Goal: Navigation & Orientation: Find specific page/section

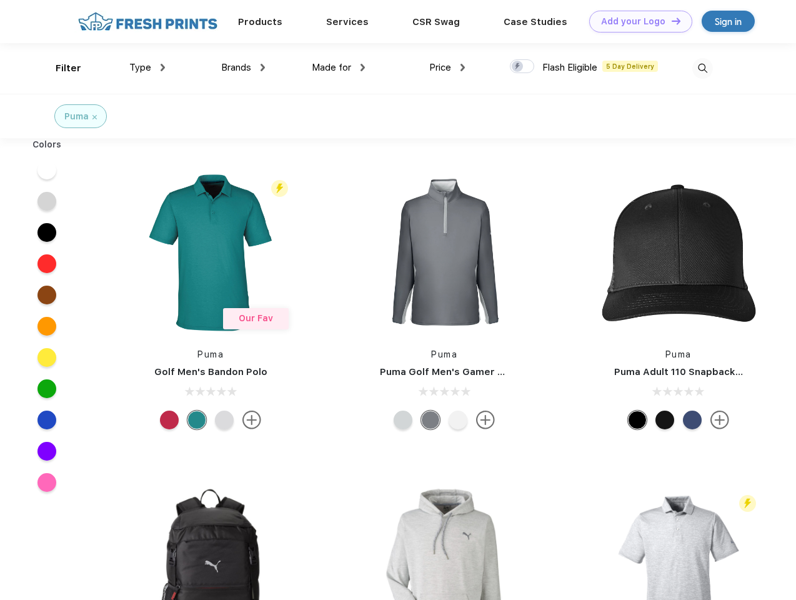
scroll to position [1, 0]
click at [636, 21] on link "Add your Logo Design Tool" at bounding box center [641, 22] width 103 height 22
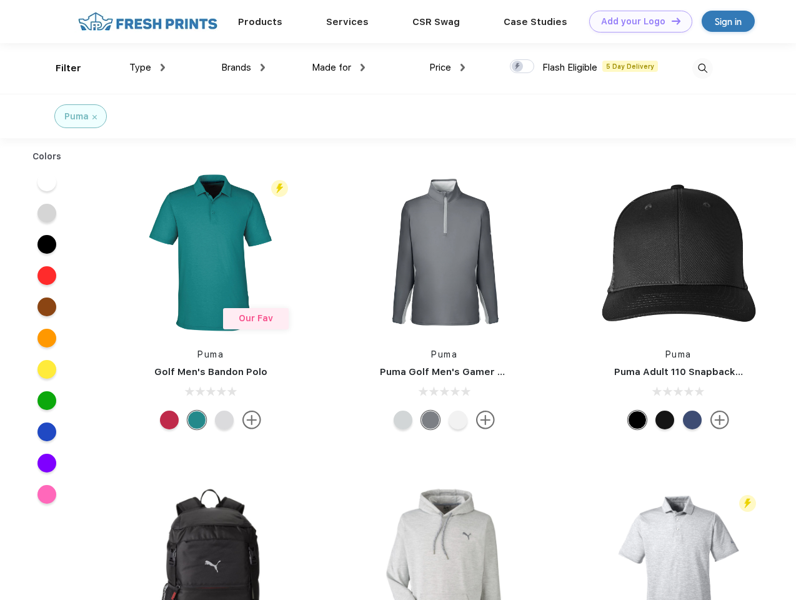
click at [0, 0] on div "Design Tool" at bounding box center [0, 0] width 0 height 0
click at [671, 21] on link "Add your Logo Design Tool" at bounding box center [641, 22] width 103 height 22
click at [60, 68] on div "Filter" at bounding box center [69, 68] width 26 height 14
click at [148, 68] on span "Type" at bounding box center [140, 67] width 22 height 11
click at [243, 68] on span "Brands" at bounding box center [236, 67] width 30 height 11
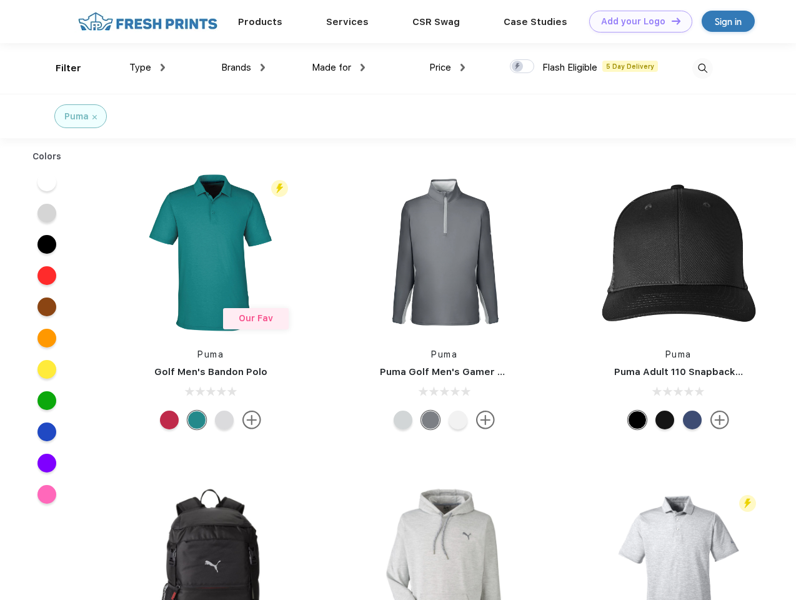
click at [339, 68] on span "Made for" at bounding box center [331, 67] width 39 height 11
click at [448, 68] on span "Price" at bounding box center [441, 67] width 22 height 11
click at [523, 67] on div at bounding box center [522, 66] width 24 height 14
click at [518, 67] on input "checkbox" at bounding box center [514, 63] width 8 height 8
click at [703, 68] on img at bounding box center [703, 68] width 21 height 21
